Goal: Task Accomplishment & Management: Manage account settings

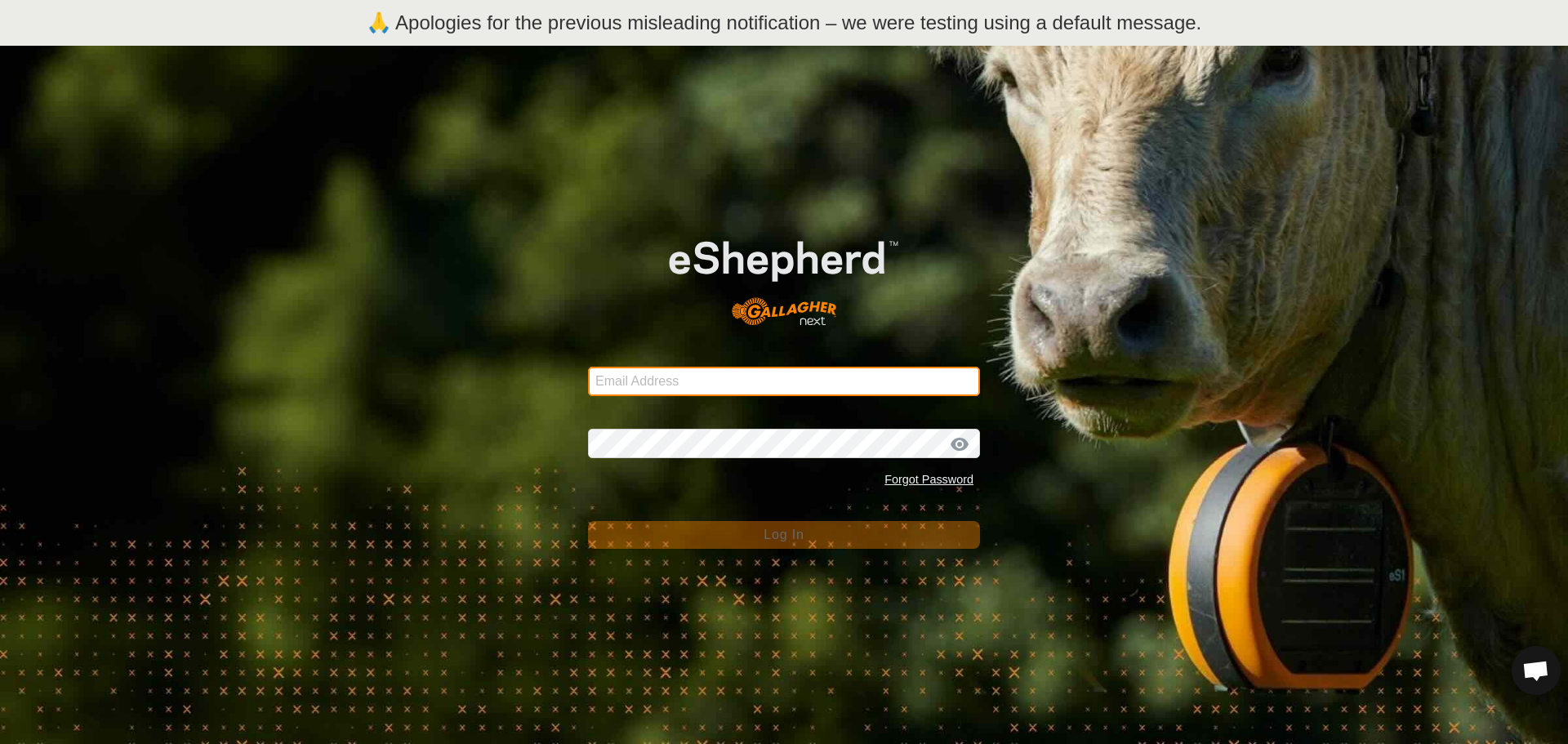
click at [675, 384] on input "Email Address" at bounding box center [784, 381] width 392 height 29
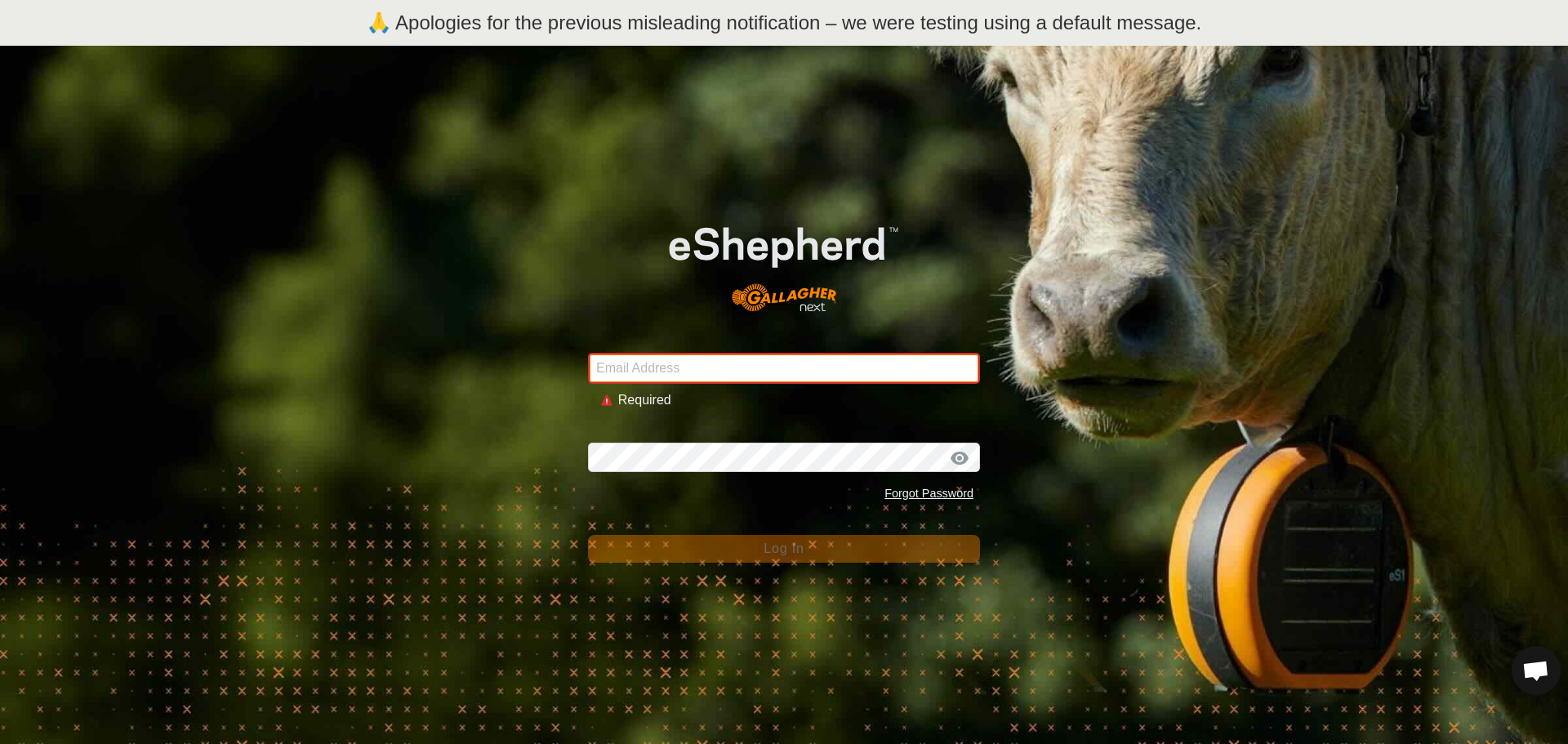
type input "johnhpearson@gmail.com"
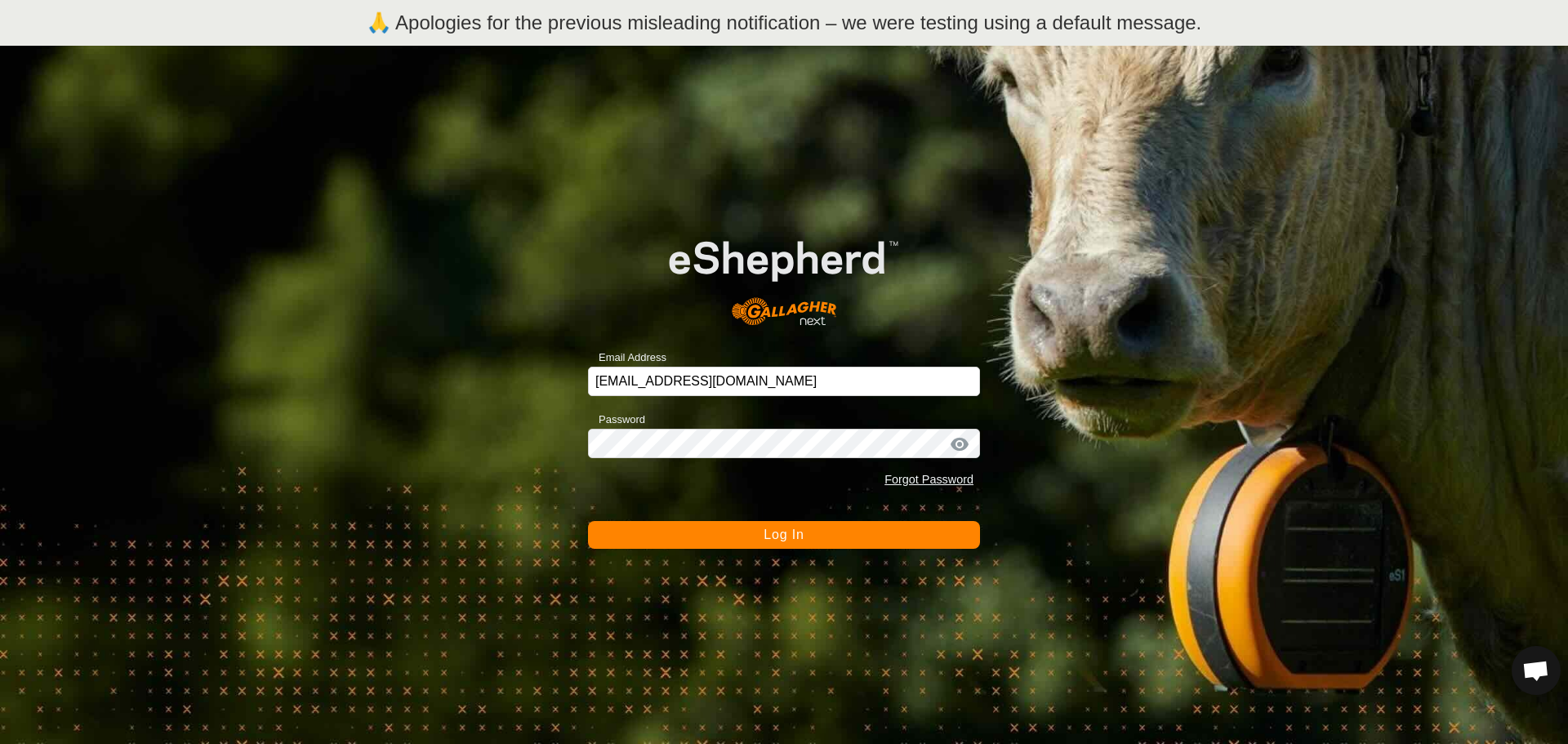
click at [792, 534] on span "Log In" at bounding box center [784, 534] width 40 height 14
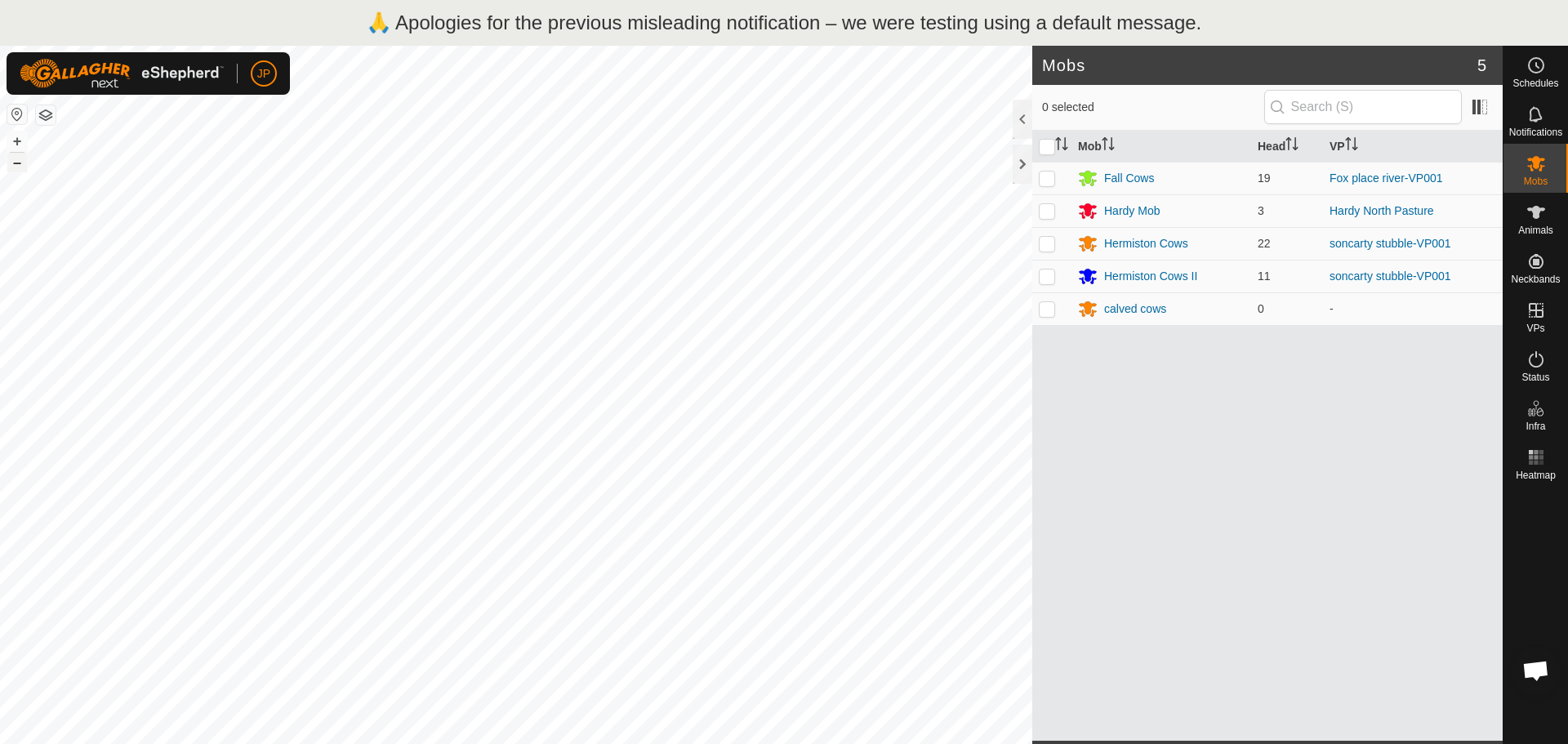
click at [20, 170] on button "–" at bounding box center [17, 162] width 19 height 19
click at [25, 141] on button "+" at bounding box center [17, 141] width 19 height 19
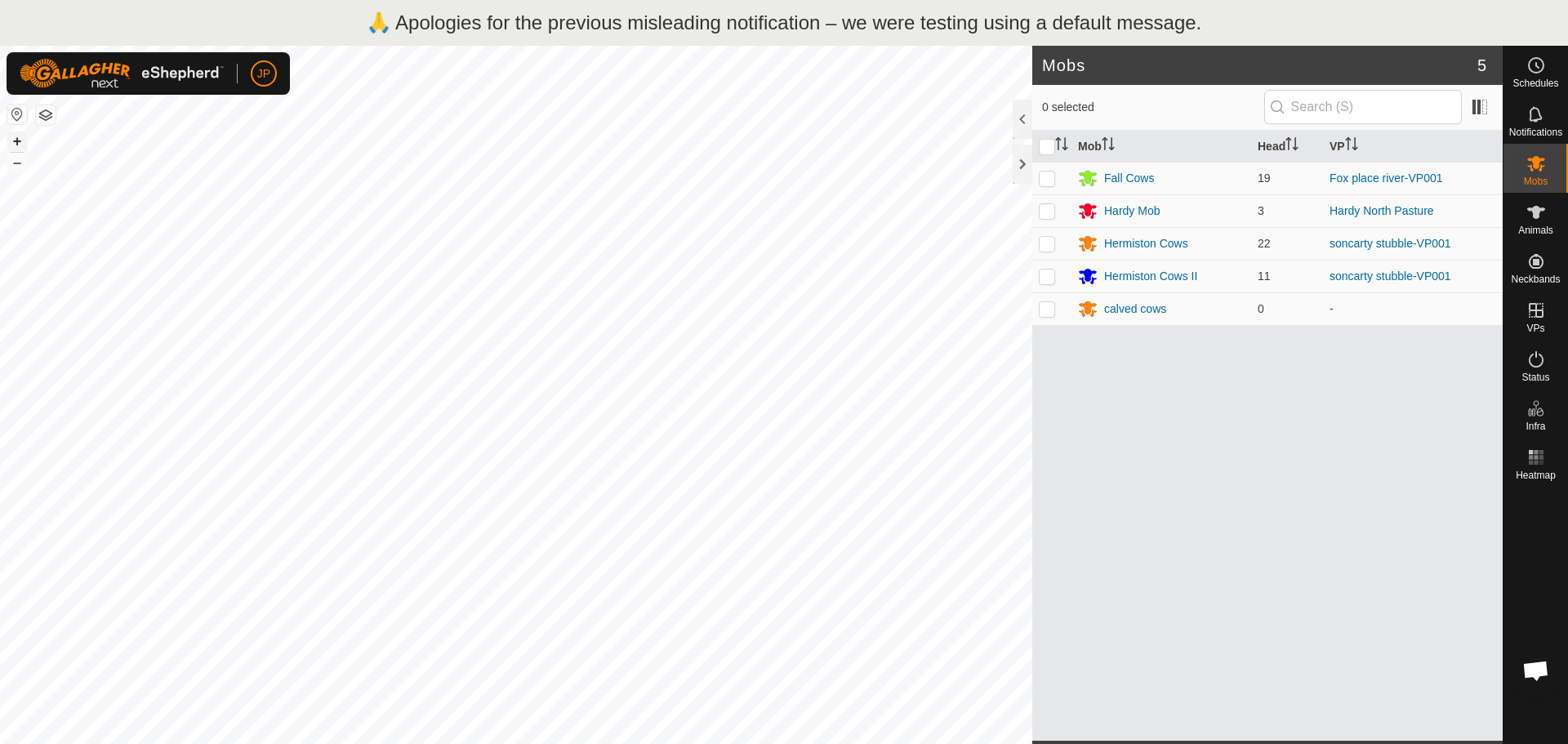
click at [21, 141] on button "+" at bounding box center [17, 141] width 19 height 19
